Goal: Use online tool/utility

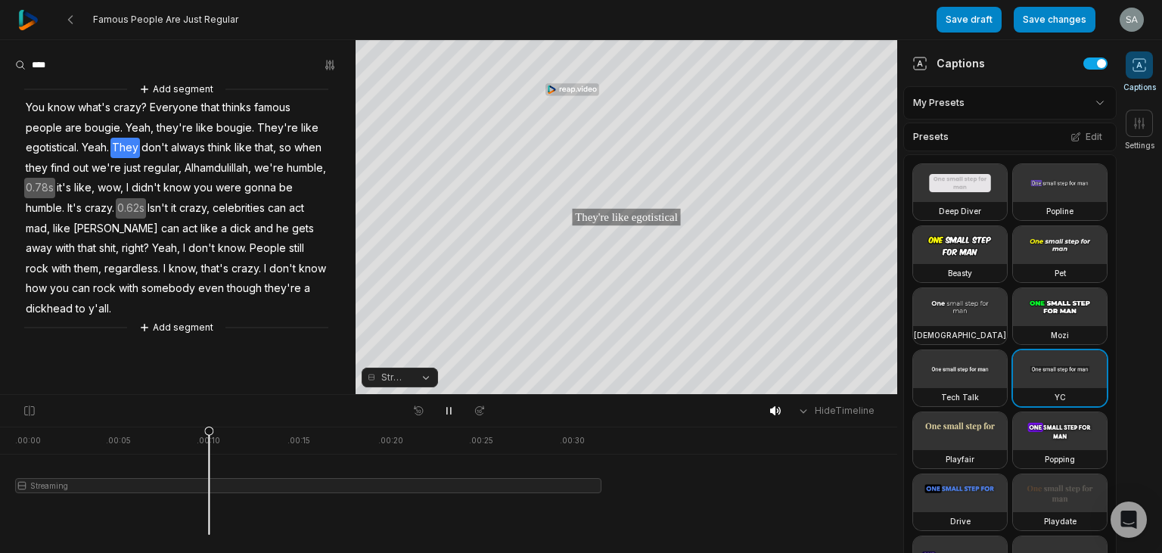
click at [126, 437] on div "Hide Timeline . 00:00 . 00:05 . 00:10 . 00:15 . 00:20 . 00:25 . 00:30 Streaming" at bounding box center [448, 473] width 897 height 159
click at [449, 413] on icon at bounding box center [449, 411] width 12 height 12
drag, startPoint x: 224, startPoint y: 431, endPoint x: 0, endPoint y: 384, distance: 228.8
click at [0, 384] on div "Famous People Are Just Regular Save draft Save changes Open user menu Captions …" at bounding box center [581, 197] width 1162 height 395
drag, startPoint x: 222, startPoint y: 428, endPoint x: 208, endPoint y: 439, distance: 17.9
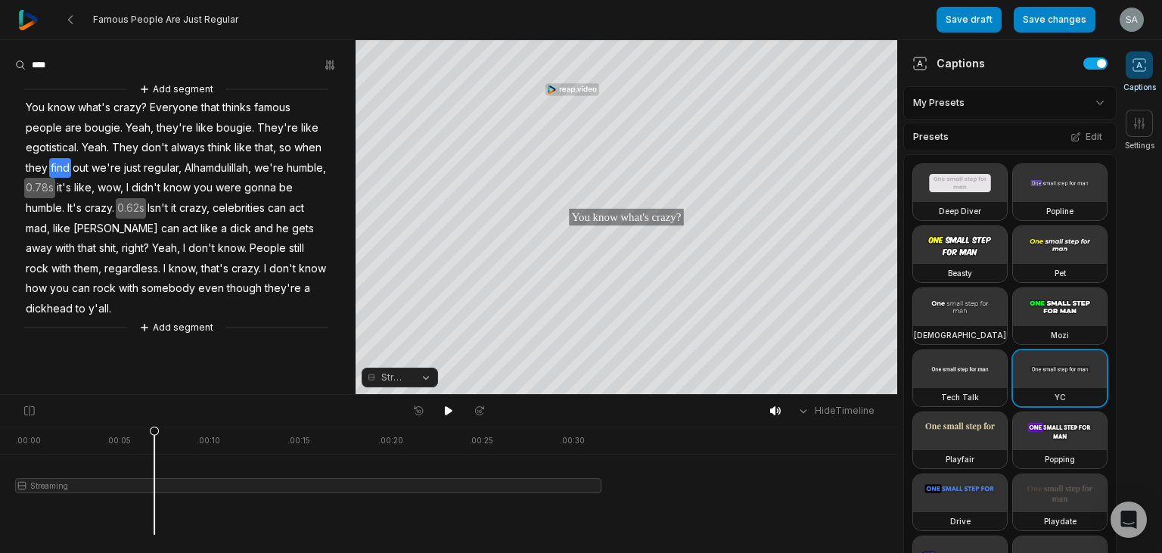
click at [208, 439] on div at bounding box center [308, 481] width 586 height 108
drag, startPoint x: 208, startPoint y: 434, endPoint x: 0, endPoint y: 448, distance: 208.5
click at [0, 448] on div ". 00:00 . 00:05 . 00:10 . 00:15 . 00:20 . 00:25 . 00:30 Streaming" at bounding box center [448, 490] width 897 height 126
click at [423, 378] on button "Streaming" at bounding box center [400, 378] width 76 height 20
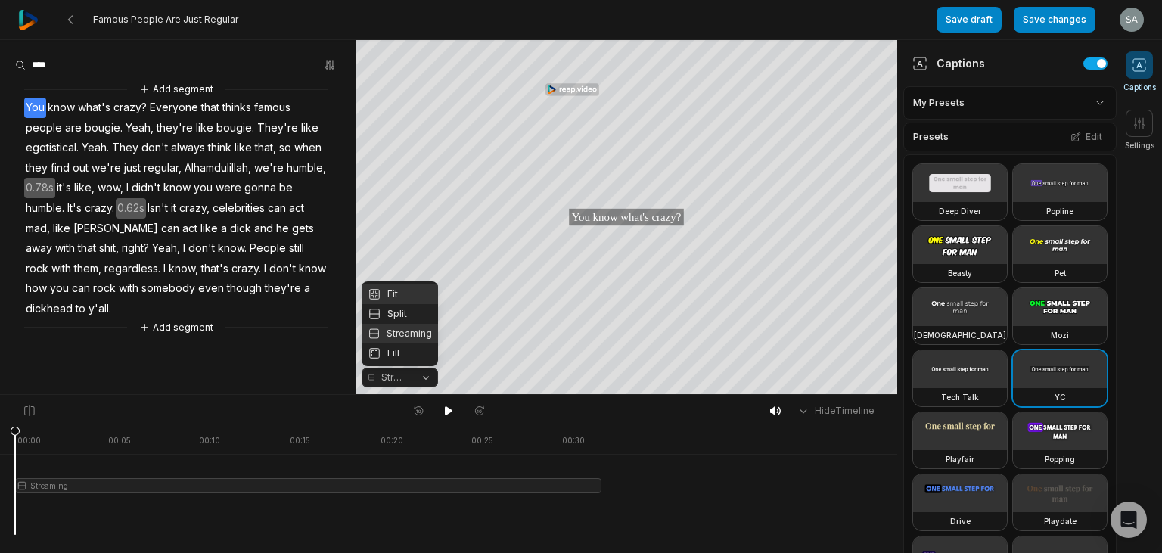
click at [393, 294] on div "Fit" at bounding box center [400, 294] width 76 height 20
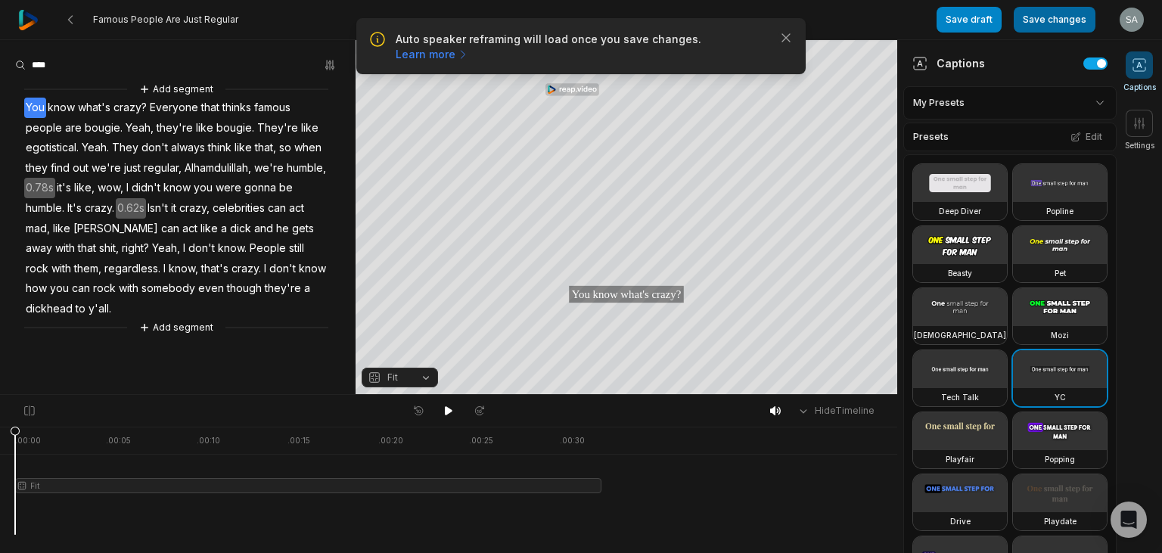
click at [1040, 20] on button "Save changes" at bounding box center [1055, 20] width 82 height 26
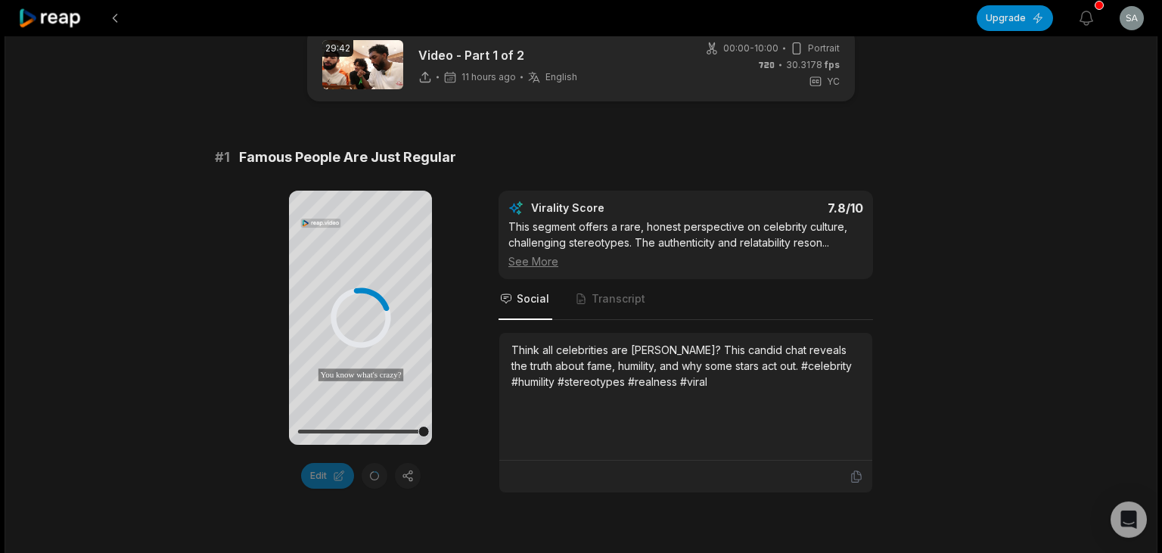
scroll to position [37, 0]
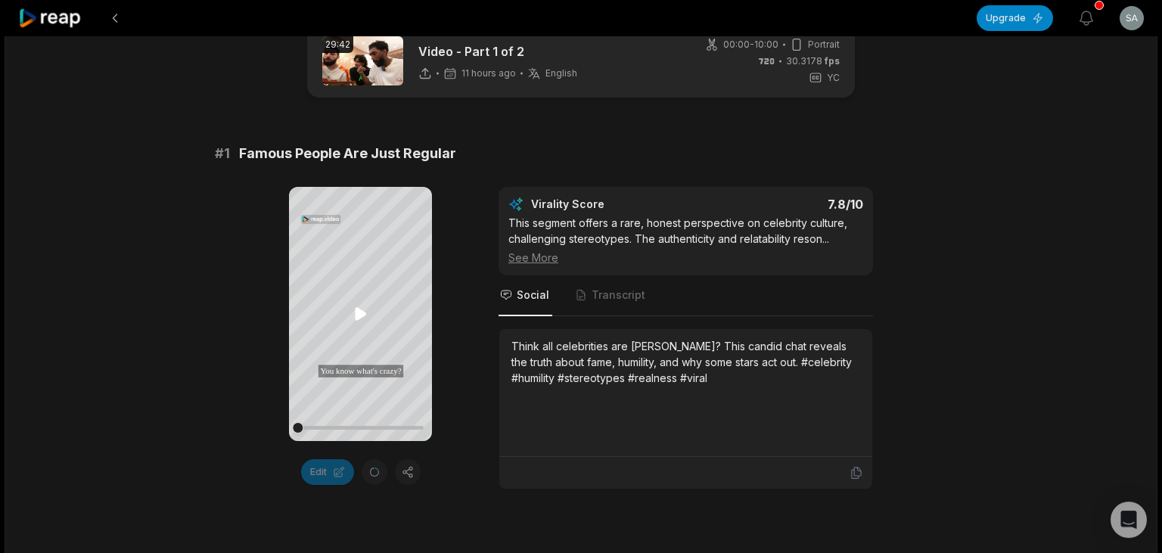
click at [362, 320] on icon at bounding box center [361, 314] width 18 height 18
click at [352, 305] on button at bounding box center [361, 314] width 18 height 18
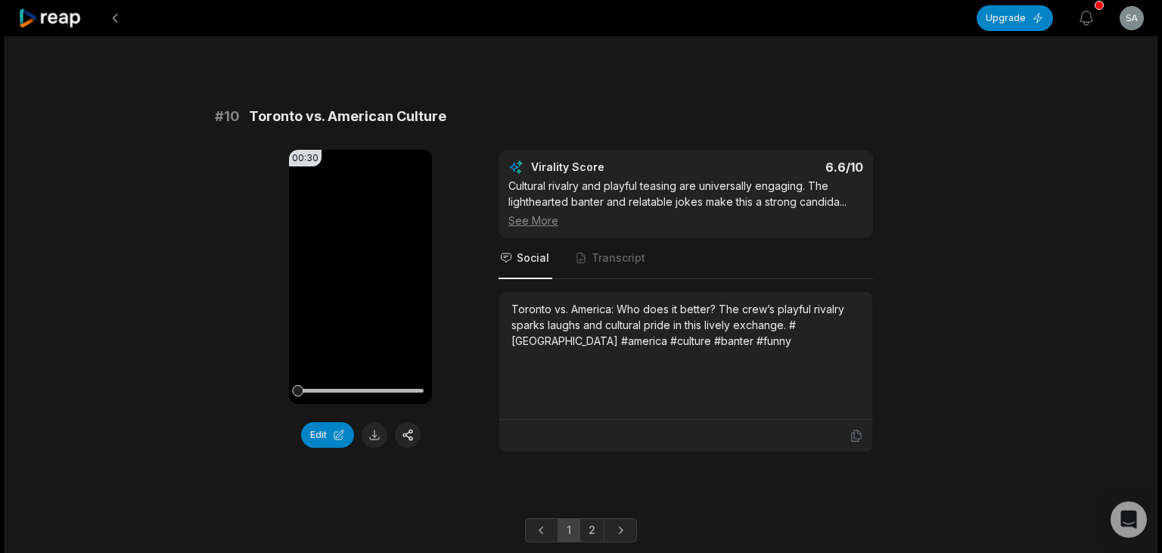
scroll to position [4160, 0]
